Goal: Task Accomplishment & Management: Manage account settings

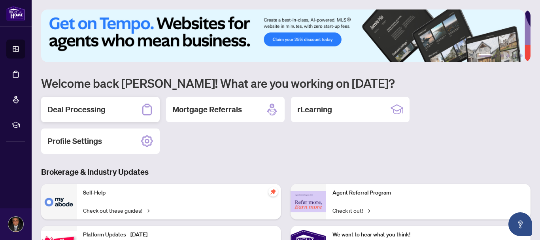
click at [112, 102] on div "Deal Processing" at bounding box center [100, 109] width 119 height 25
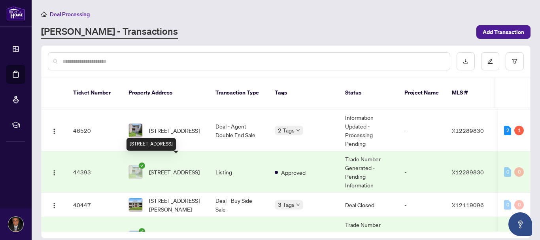
scroll to position [23, 0]
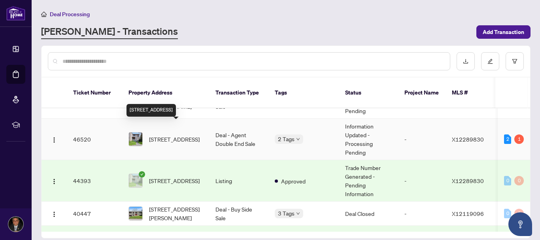
click at [168, 135] on span "[STREET_ADDRESS]" at bounding box center [174, 139] width 51 height 9
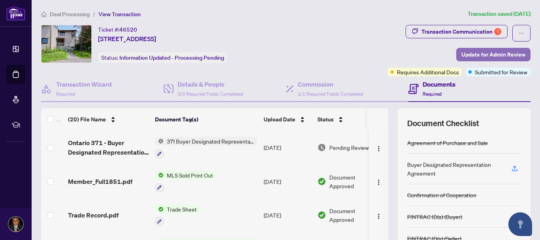
click at [482, 56] on span "Update for Admin Review" at bounding box center [493, 54] width 64 height 13
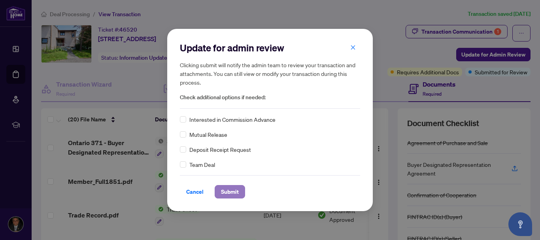
click at [223, 191] on span "Submit" at bounding box center [230, 191] width 18 height 13
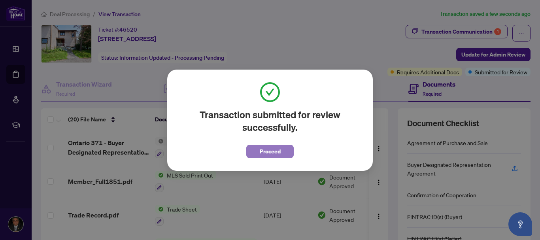
click at [263, 145] on span "Proceed" at bounding box center [270, 151] width 21 height 13
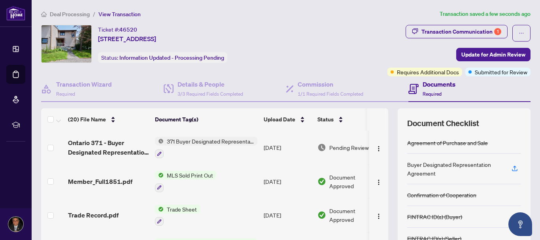
click at [83, 13] on span "Deal Processing" at bounding box center [70, 14] width 40 height 7
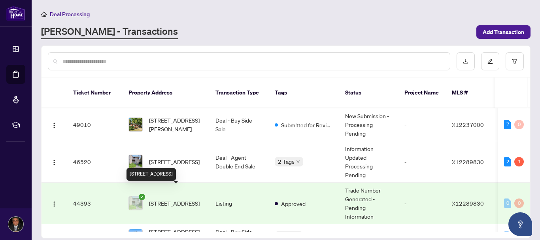
click at [175, 199] on span "[STREET_ADDRESS]" at bounding box center [174, 203] width 51 height 9
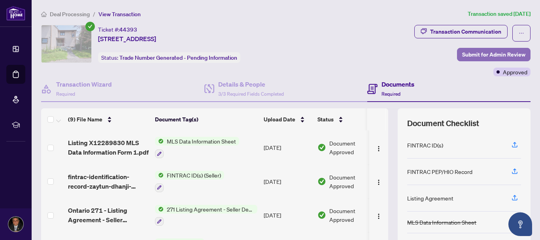
click at [465, 58] on span "Submit for Admin Review" at bounding box center [493, 54] width 63 height 13
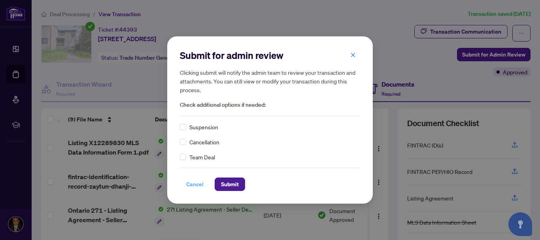
click at [192, 187] on span "Cancel" at bounding box center [194, 184] width 17 height 13
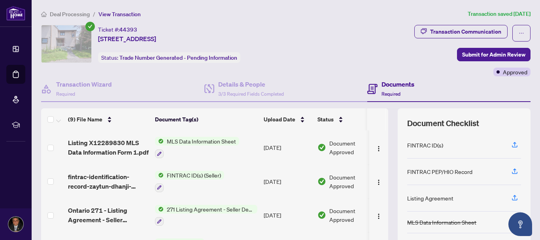
click at [57, 14] on span "Deal Processing" at bounding box center [70, 14] width 40 height 7
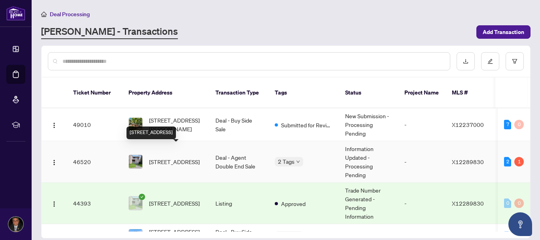
click at [185, 157] on span "[STREET_ADDRESS]" at bounding box center [174, 161] width 51 height 9
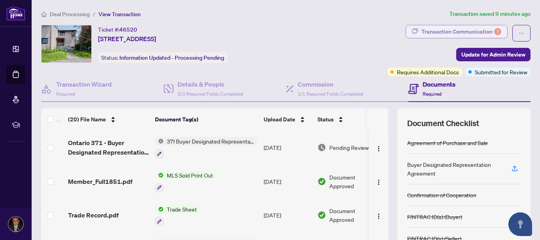
click at [443, 30] on div "Transaction Communication 1" at bounding box center [462, 31] width 80 height 13
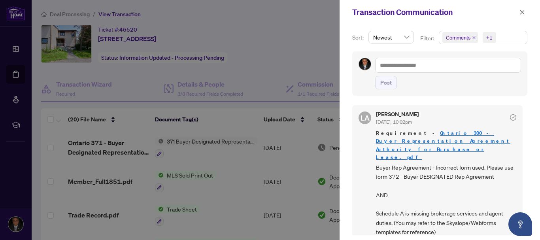
click at [316, 68] on div at bounding box center [270, 120] width 540 height 240
click at [524, 16] on span "button" at bounding box center [523, 12] width 6 height 13
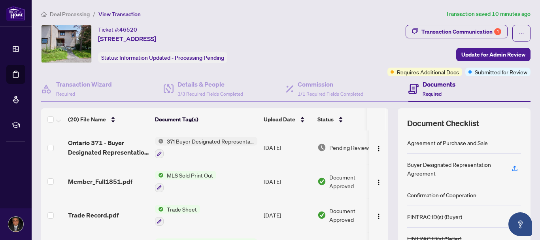
click at [237, 142] on span "371 Buyer Designated Representation Agreement - Authority for Purchase or Lease" at bounding box center [211, 141] width 94 height 9
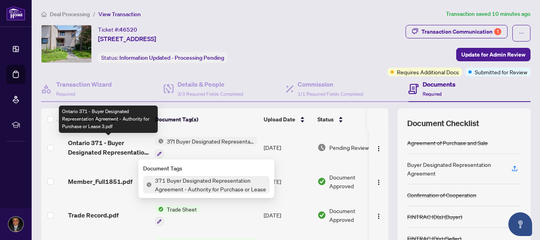
click at [126, 145] on span "Ontario 371 - Buyer Designated Representation Agreement - Authority for Purchas…" at bounding box center [108, 147] width 81 height 19
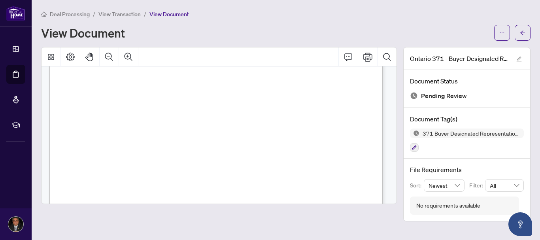
scroll to position [1532, 0]
click at [523, 32] on icon "arrow-left" at bounding box center [523, 33] width 6 height 6
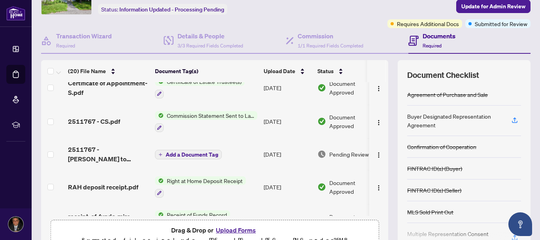
scroll to position [155, 0]
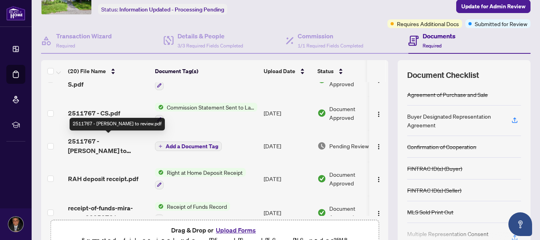
click at [101, 142] on span "2511767 - [PERSON_NAME] to review.pdf" at bounding box center [108, 145] width 81 height 19
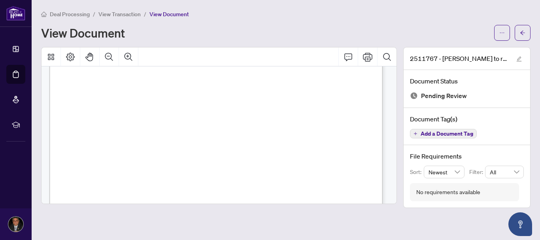
scroll to position [220, 0]
click at [516, 31] on button "button" at bounding box center [523, 33] width 16 height 16
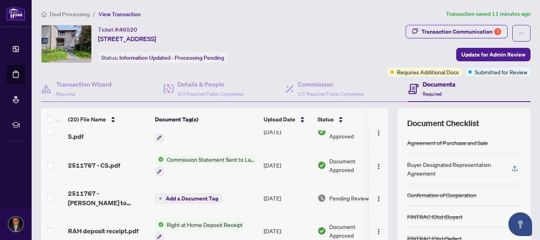
scroll to position [160, 0]
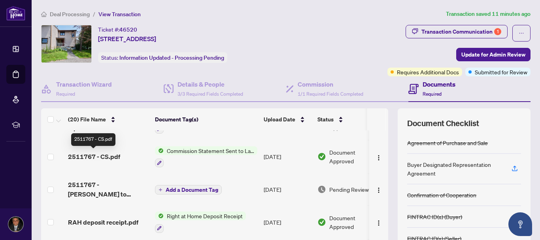
click at [113, 155] on span "2511767 - CS.pdf" at bounding box center [94, 156] width 52 height 9
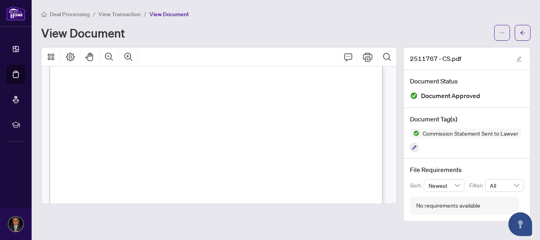
scroll to position [52, 0]
click at [520, 32] on button "button" at bounding box center [523, 33] width 16 height 16
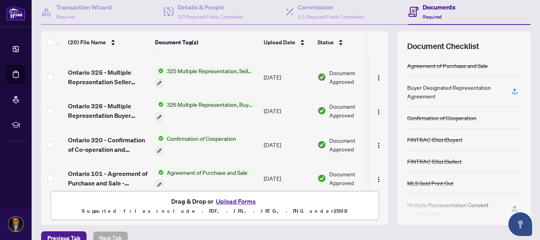
scroll to position [541, 0]
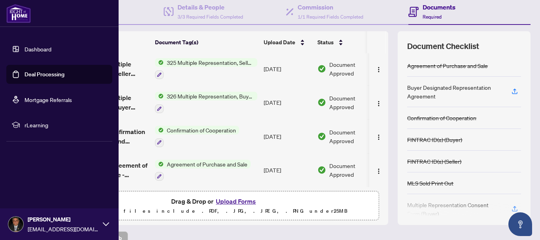
click at [16, 19] on img at bounding box center [18, 13] width 25 height 19
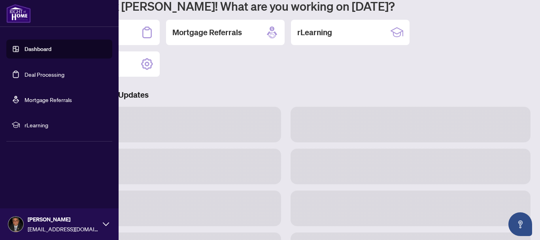
scroll to position [76, 0]
